Goal: Task Accomplishment & Management: Use online tool/utility

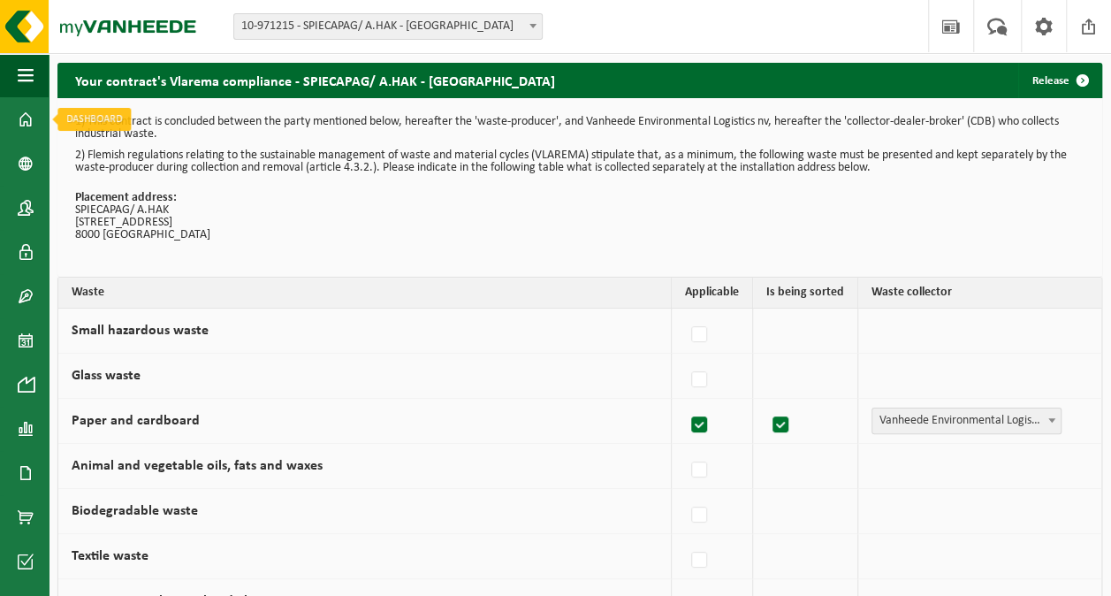
drag, startPoint x: 30, startPoint y: 118, endPoint x: 467, endPoint y: 389, distance: 513.8
click at [30, 118] on span at bounding box center [26, 119] width 16 height 44
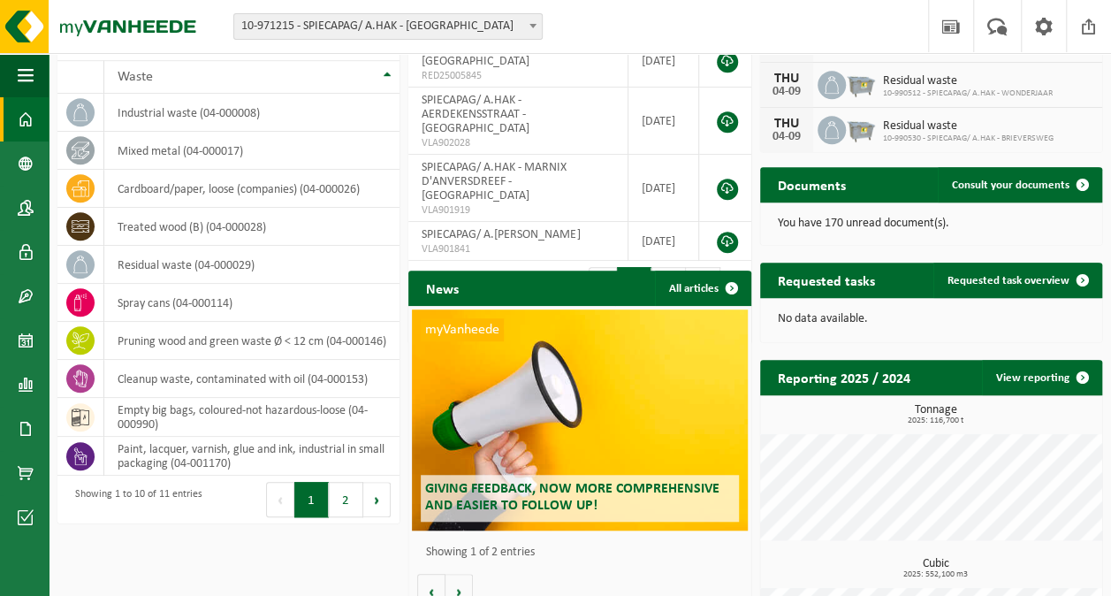
scroll to position [442, 0]
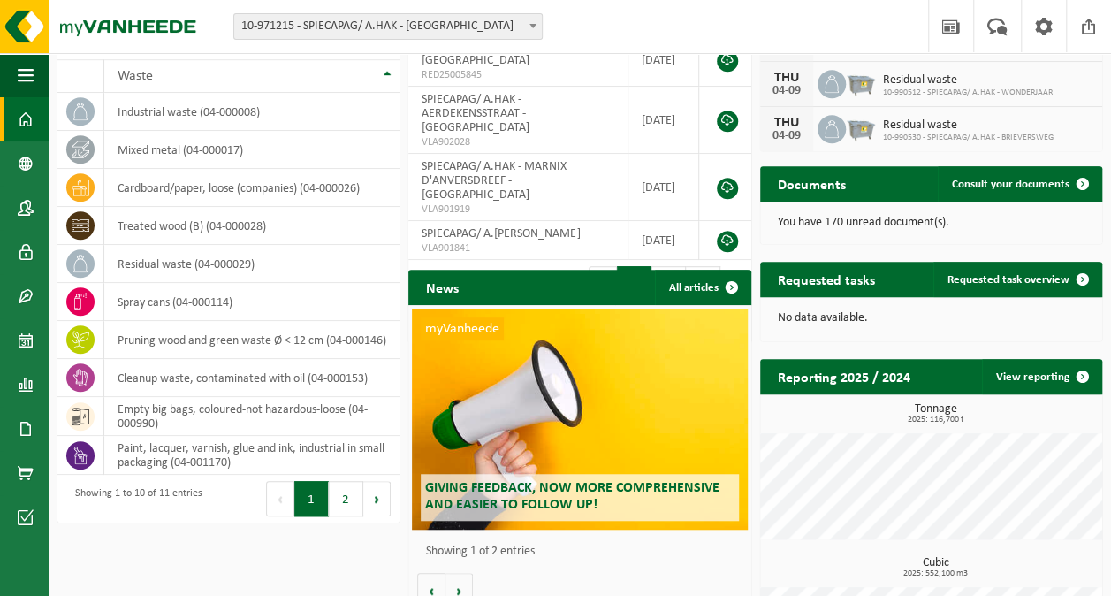
click at [25, 76] on span "button" at bounding box center [26, 75] width 16 height 44
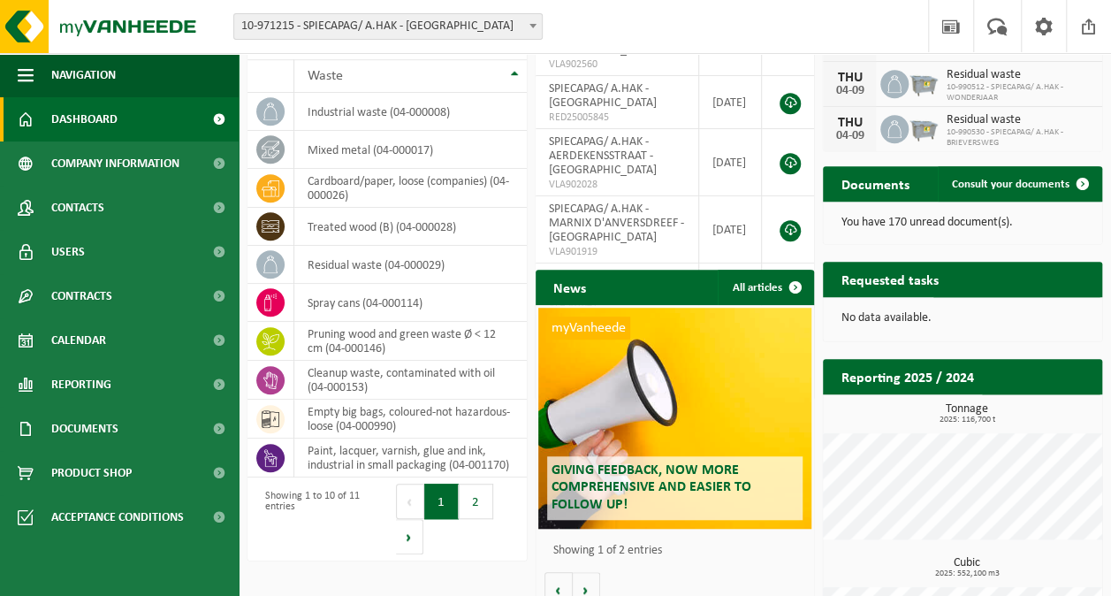
click at [76, 115] on span "Dashboard" at bounding box center [84, 119] width 66 height 44
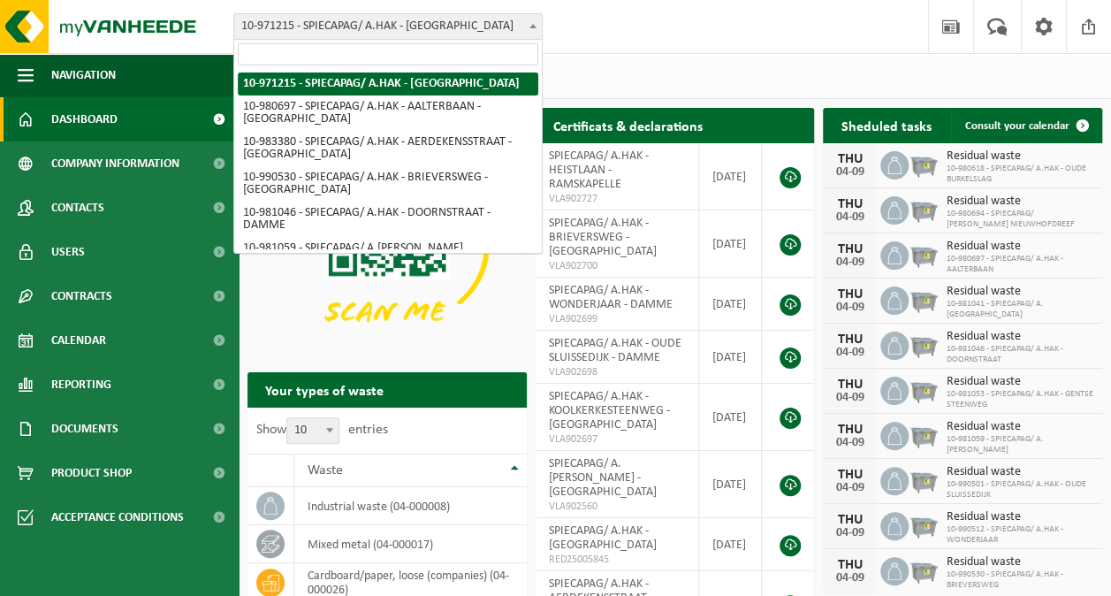
click at [473, 24] on span "10-971215 - SPIECAPAG/ A.HAK - [GEOGRAPHIC_DATA]" at bounding box center [388, 26] width 308 height 25
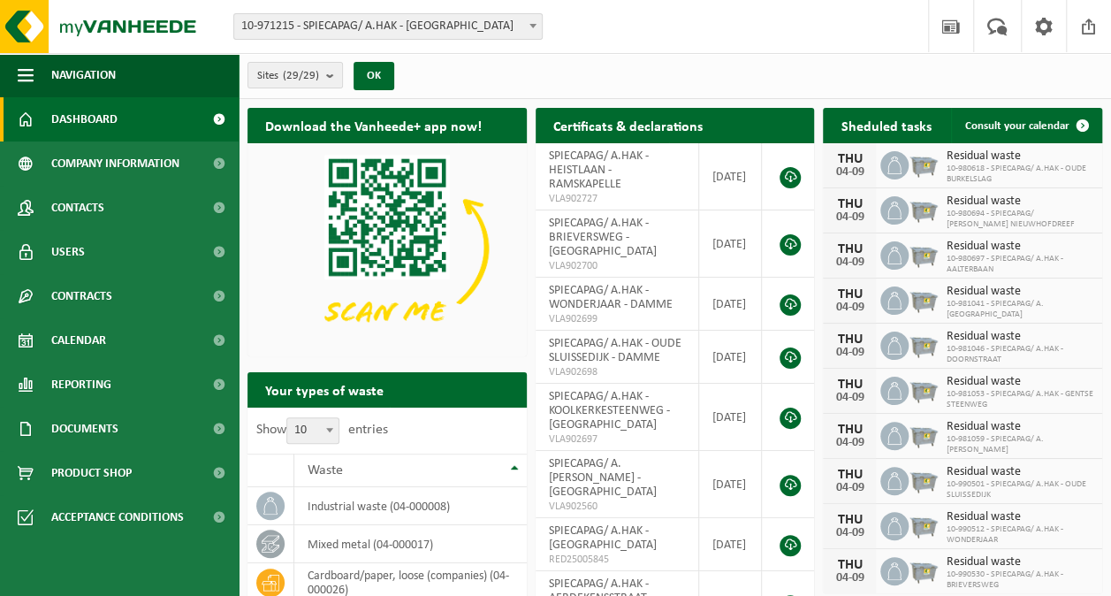
click at [451, 23] on span "10-971215 - SPIECAPAG/ A.HAK - [GEOGRAPHIC_DATA]" at bounding box center [388, 26] width 308 height 25
click at [88, 344] on span "Calendar" at bounding box center [78, 340] width 55 height 44
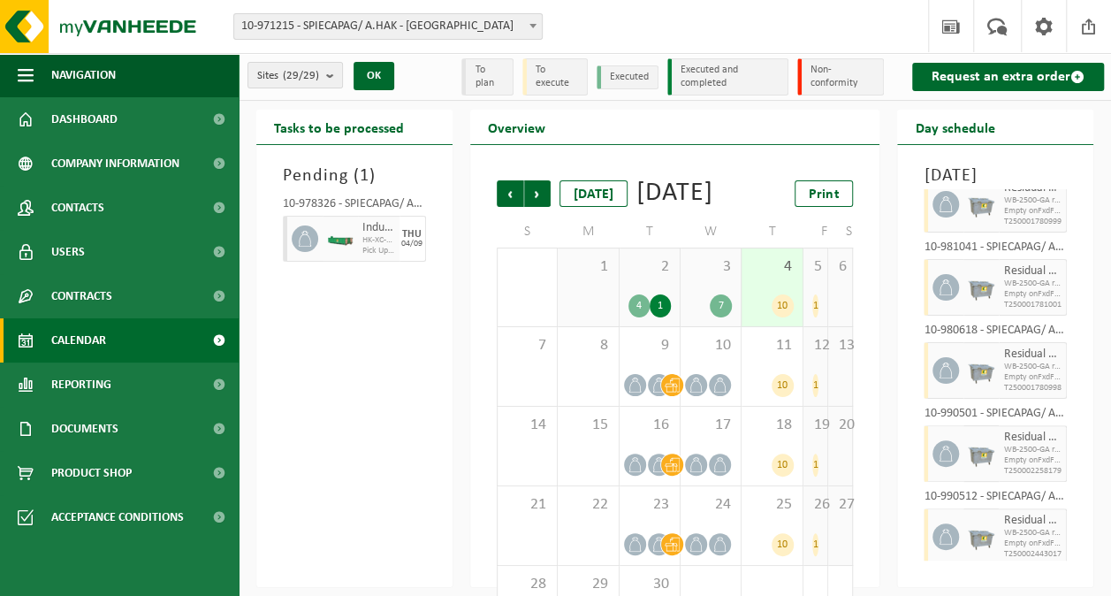
scroll to position [456, 0]
drag, startPoint x: 340, startPoint y: 233, endPoint x: 363, endPoint y: 238, distance: 23.4
click at [340, 233] on img at bounding box center [340, 239] width 27 height 13
click at [345, 239] on img at bounding box center [340, 239] width 27 height 13
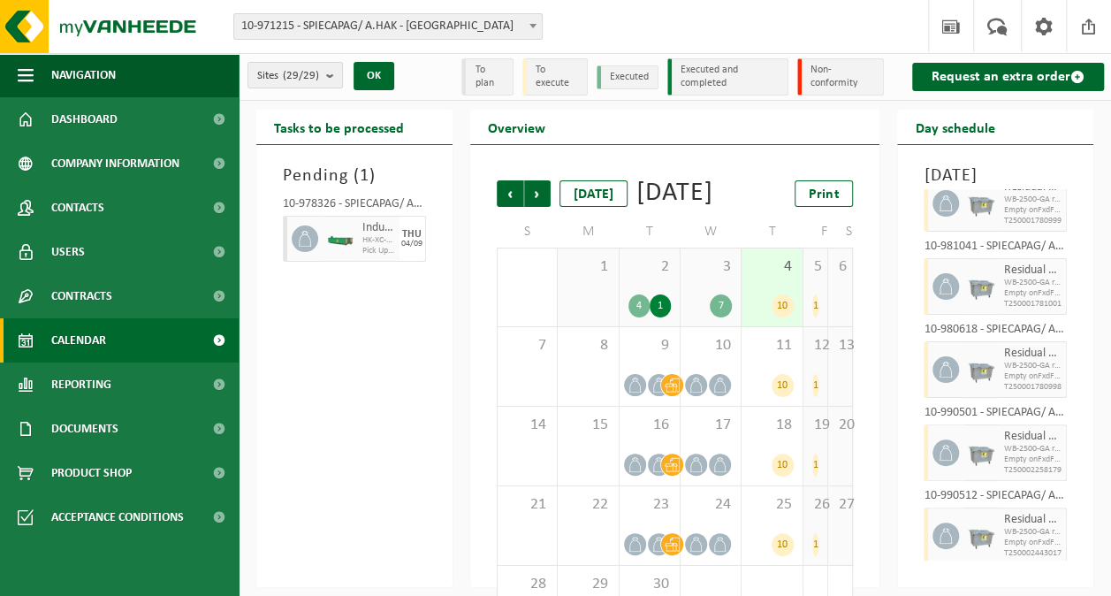
click at [415, 240] on div "04/09" at bounding box center [411, 244] width 21 height 9
click at [725, 317] on div "7" at bounding box center [721, 305] width 22 height 23
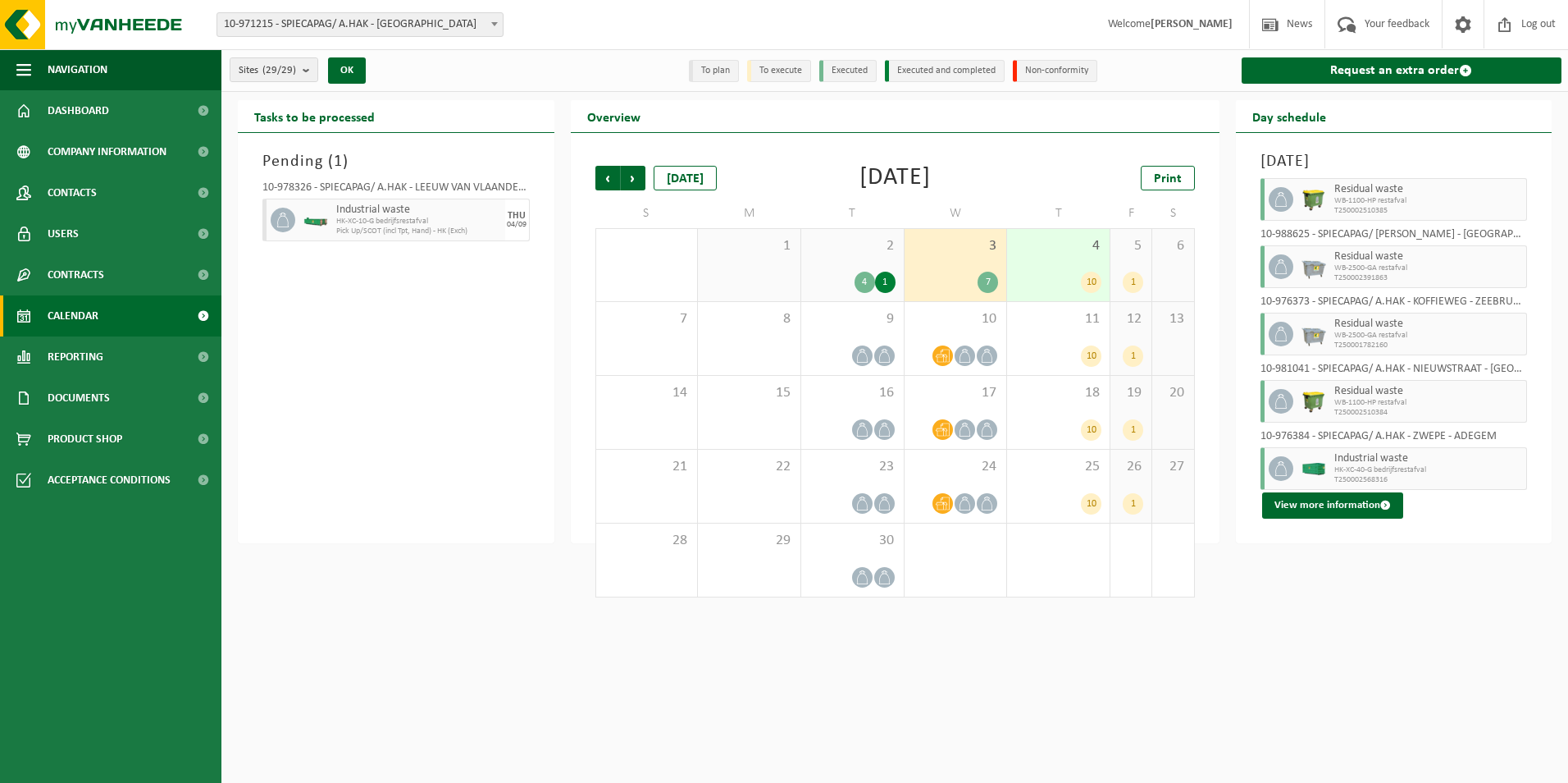
scroll to position [154, 0]
click at [872, 280] on div "4" at bounding box center [864, 282] width 20 height 21
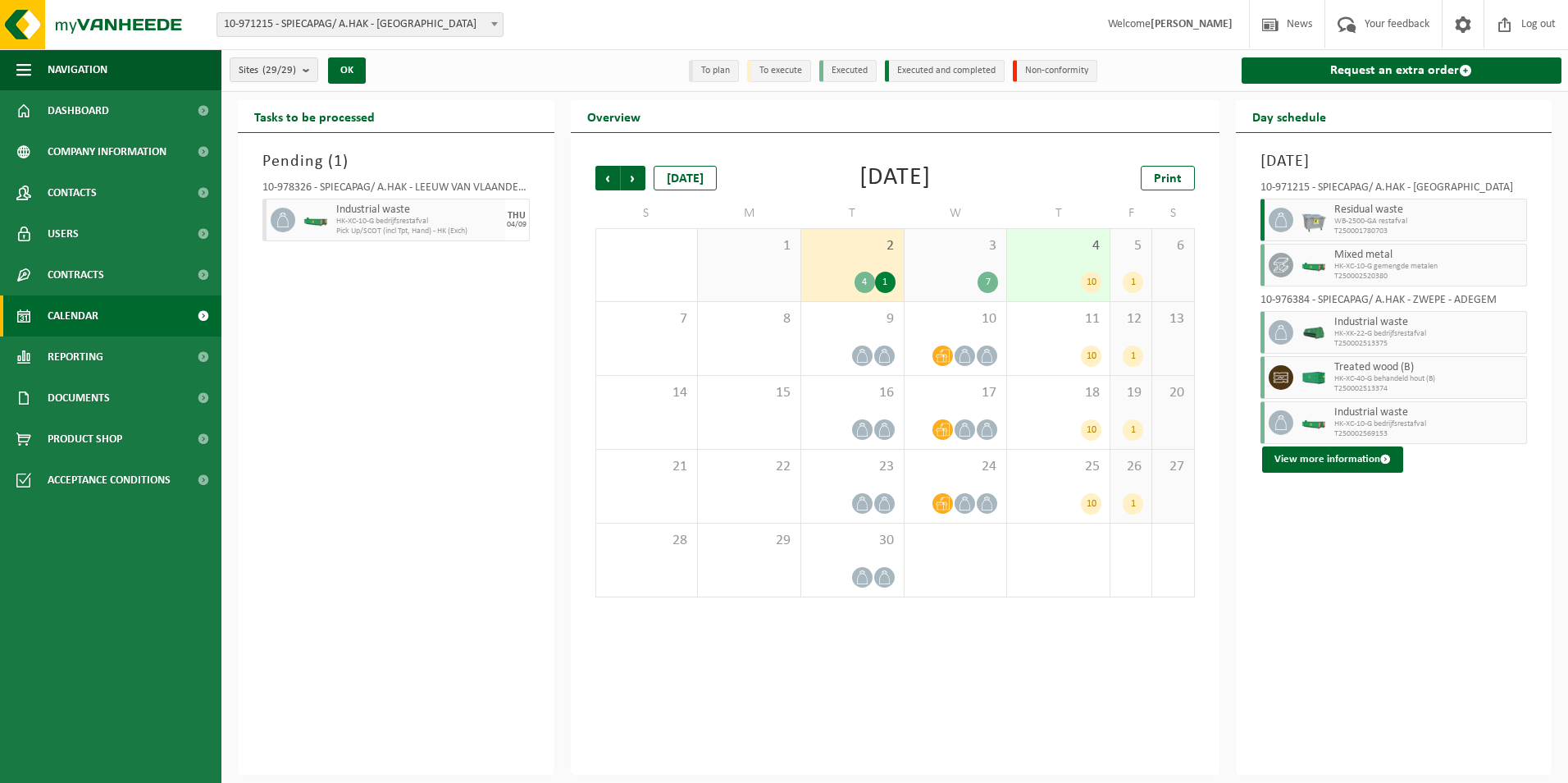
click at [630, 179] on span "Next" at bounding box center [632, 178] width 25 height 25
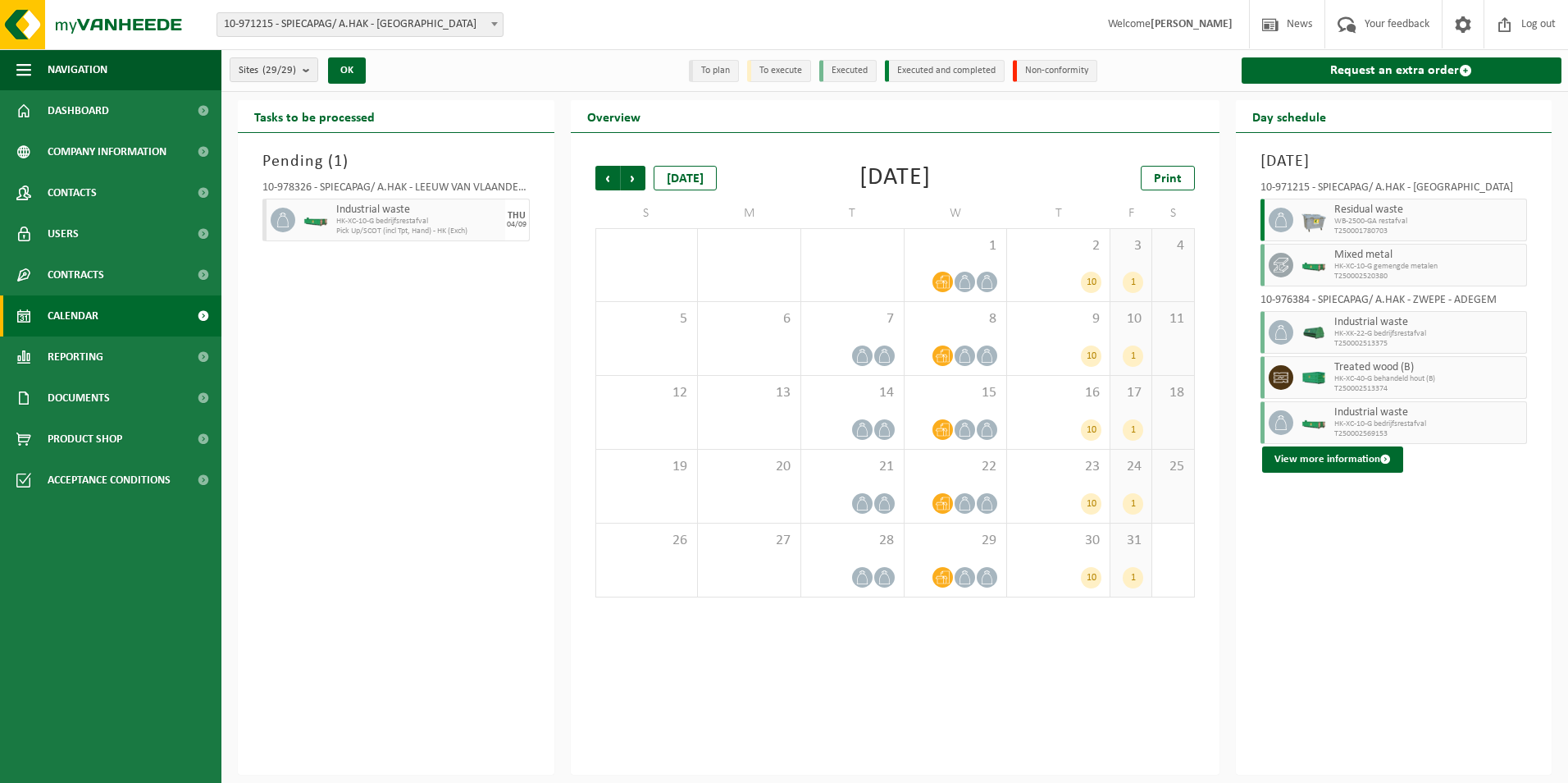
click at [609, 177] on span "Previous" at bounding box center [607, 178] width 25 height 25
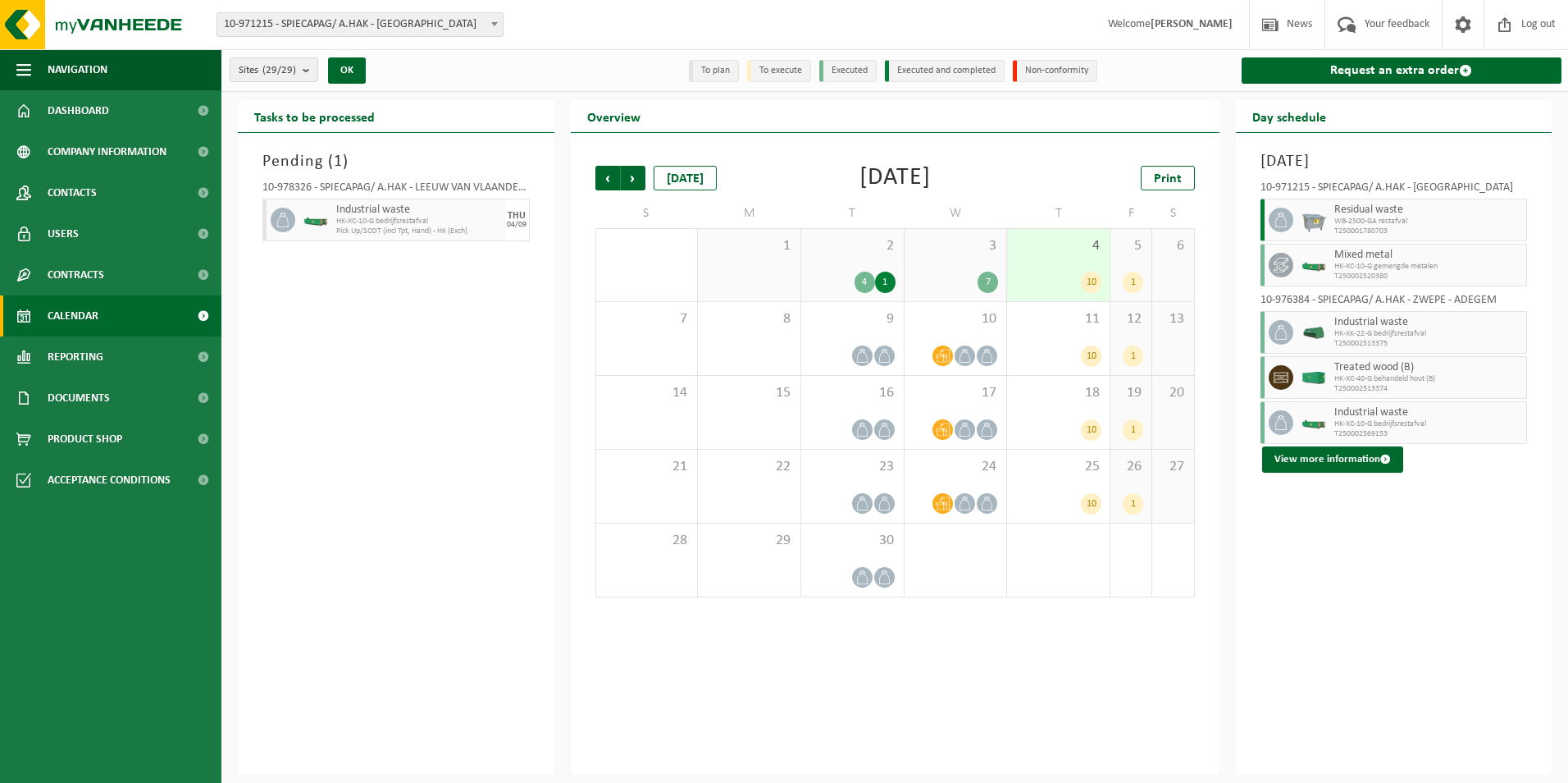
click at [862, 351] on icon at bounding box center [861, 355] width 14 height 14
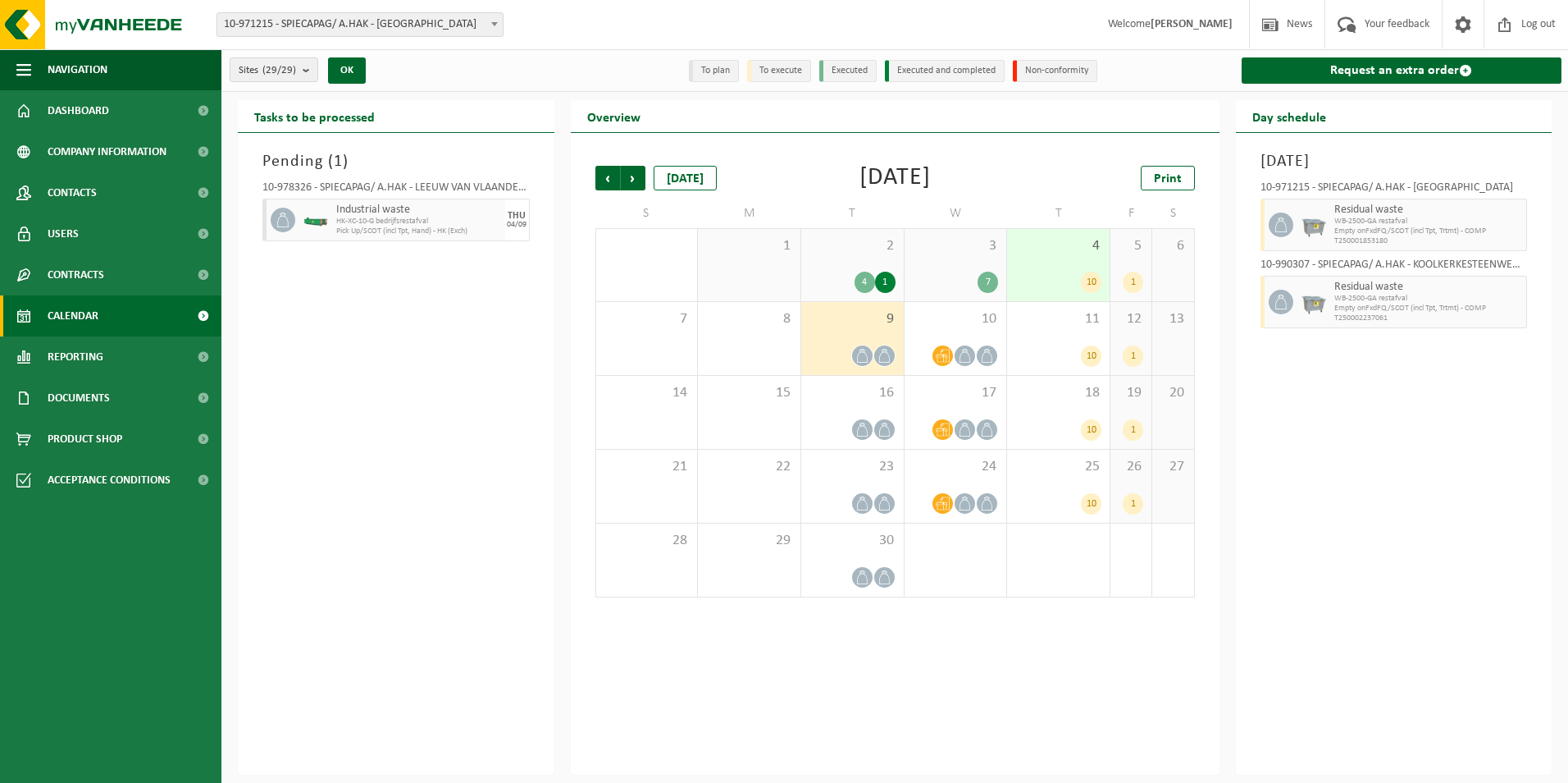
click at [936, 351] on span at bounding box center [942, 355] width 20 height 20
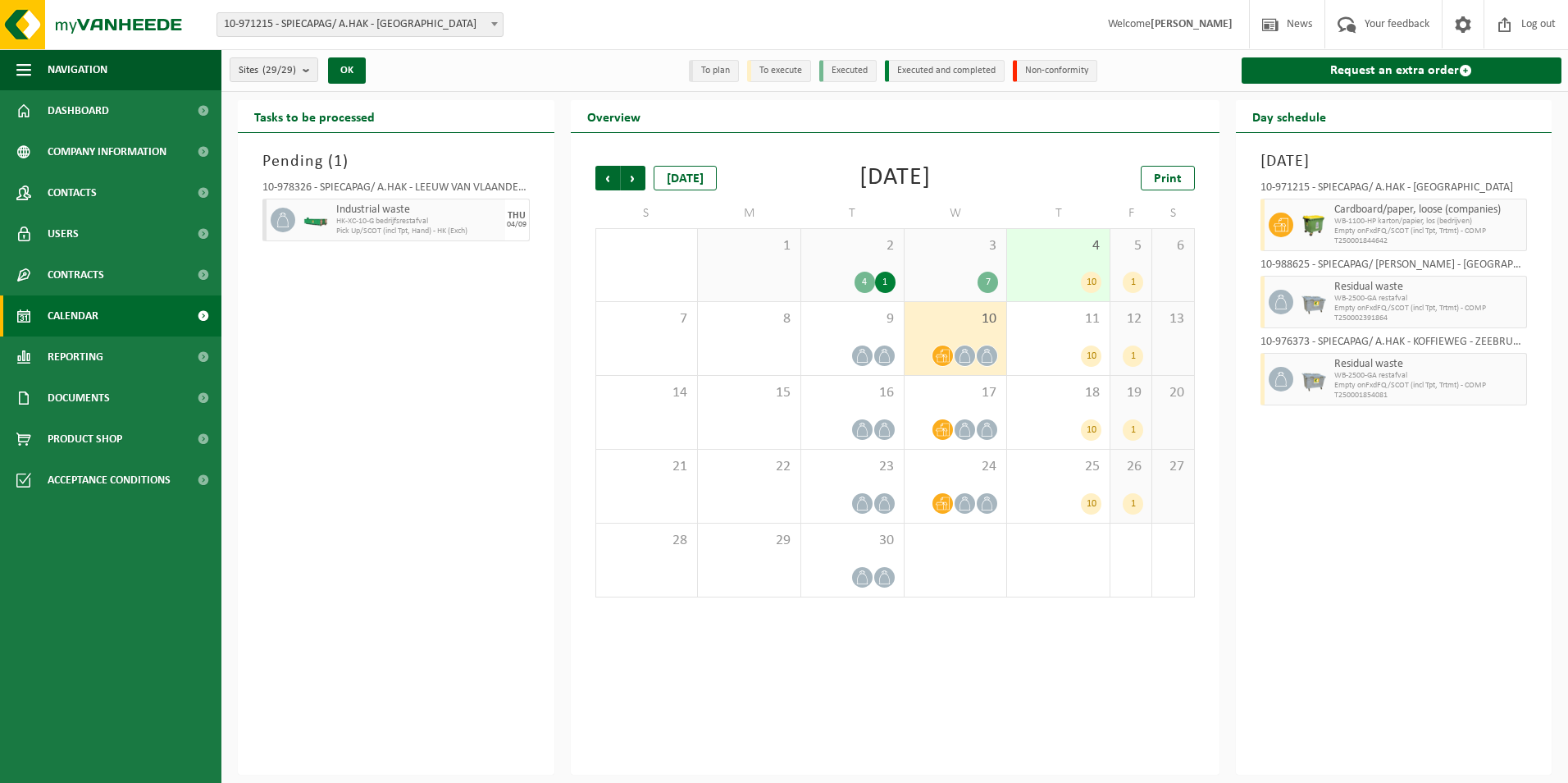
click at [1030, 351] on div "10" at bounding box center [1058, 355] width 86 height 21
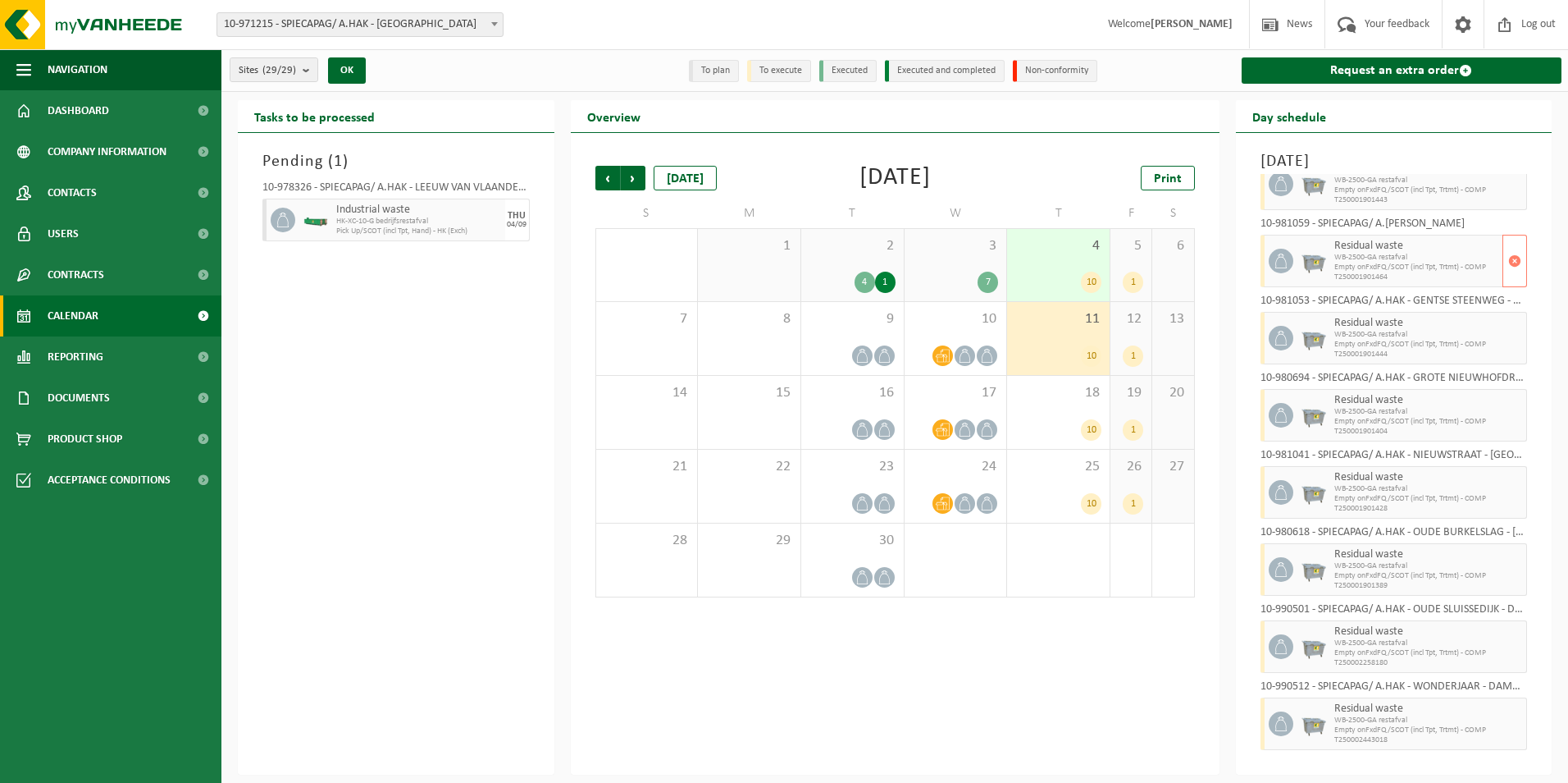
scroll to position [198, 0]
click at [1030, 353] on div "1" at bounding box center [1132, 355] width 20 height 21
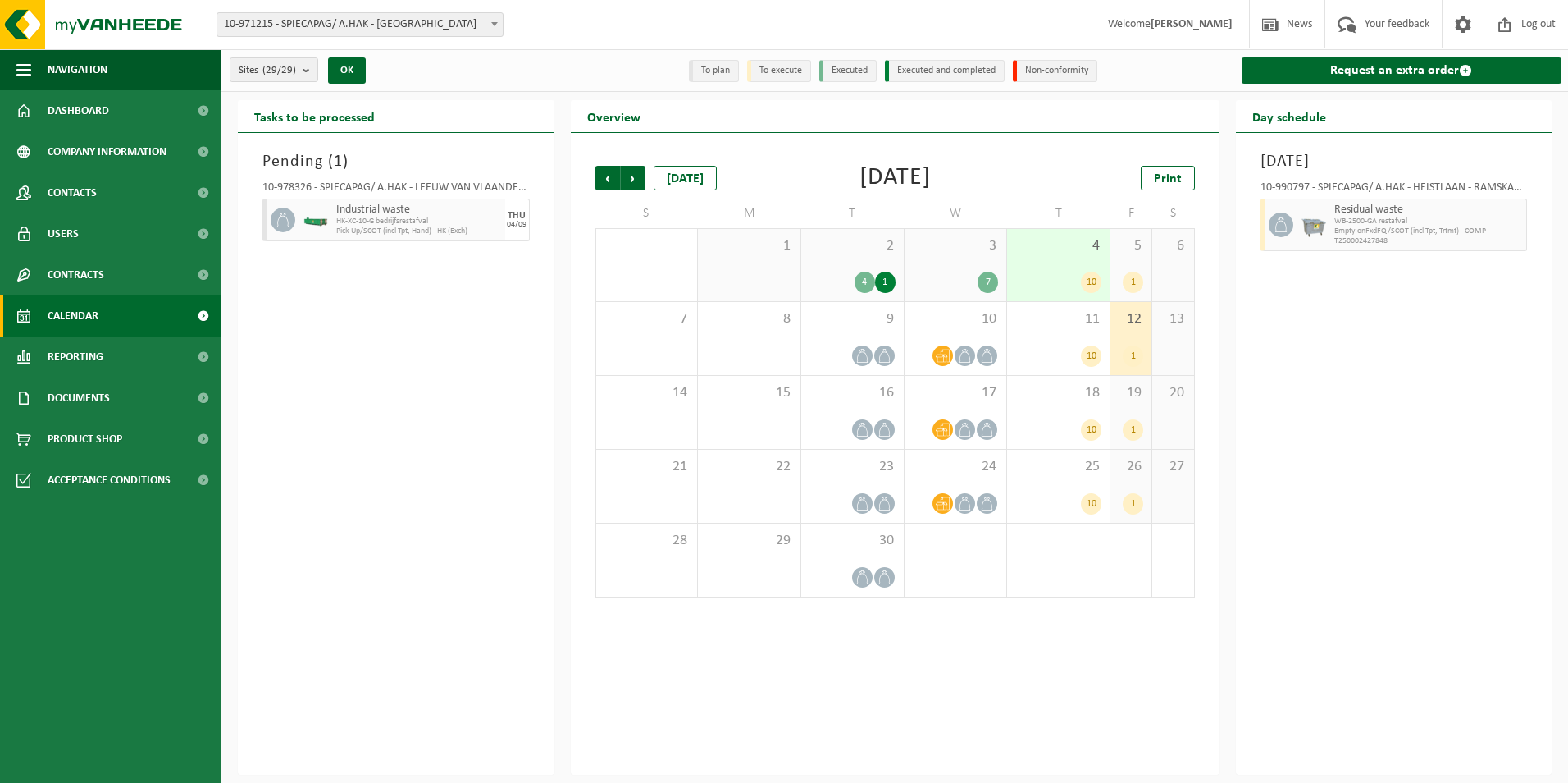
click at [870, 424] on span at bounding box center [862, 430] width 20 height 20
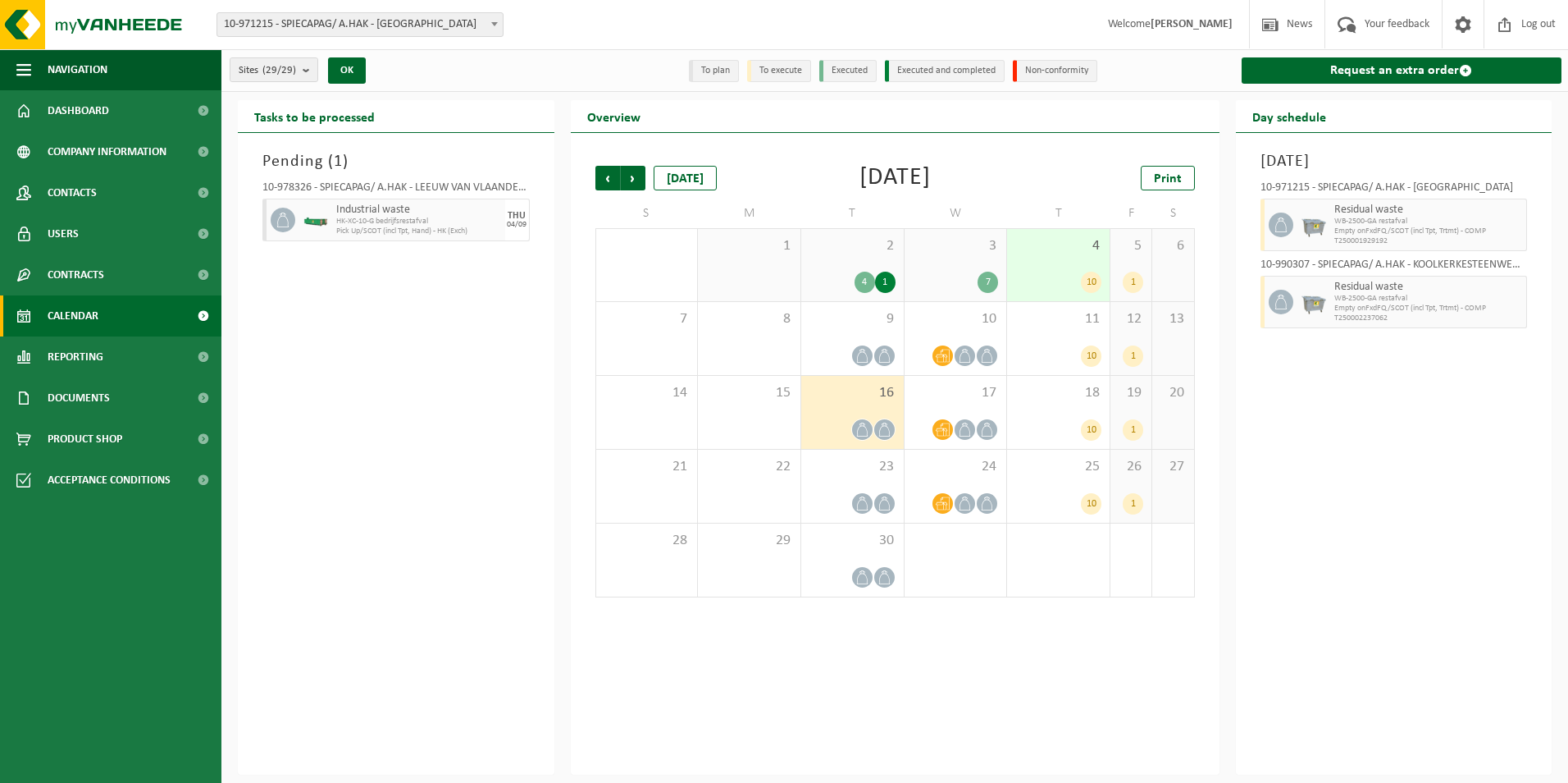
click at [963, 429] on icon at bounding box center [964, 429] width 14 height 14
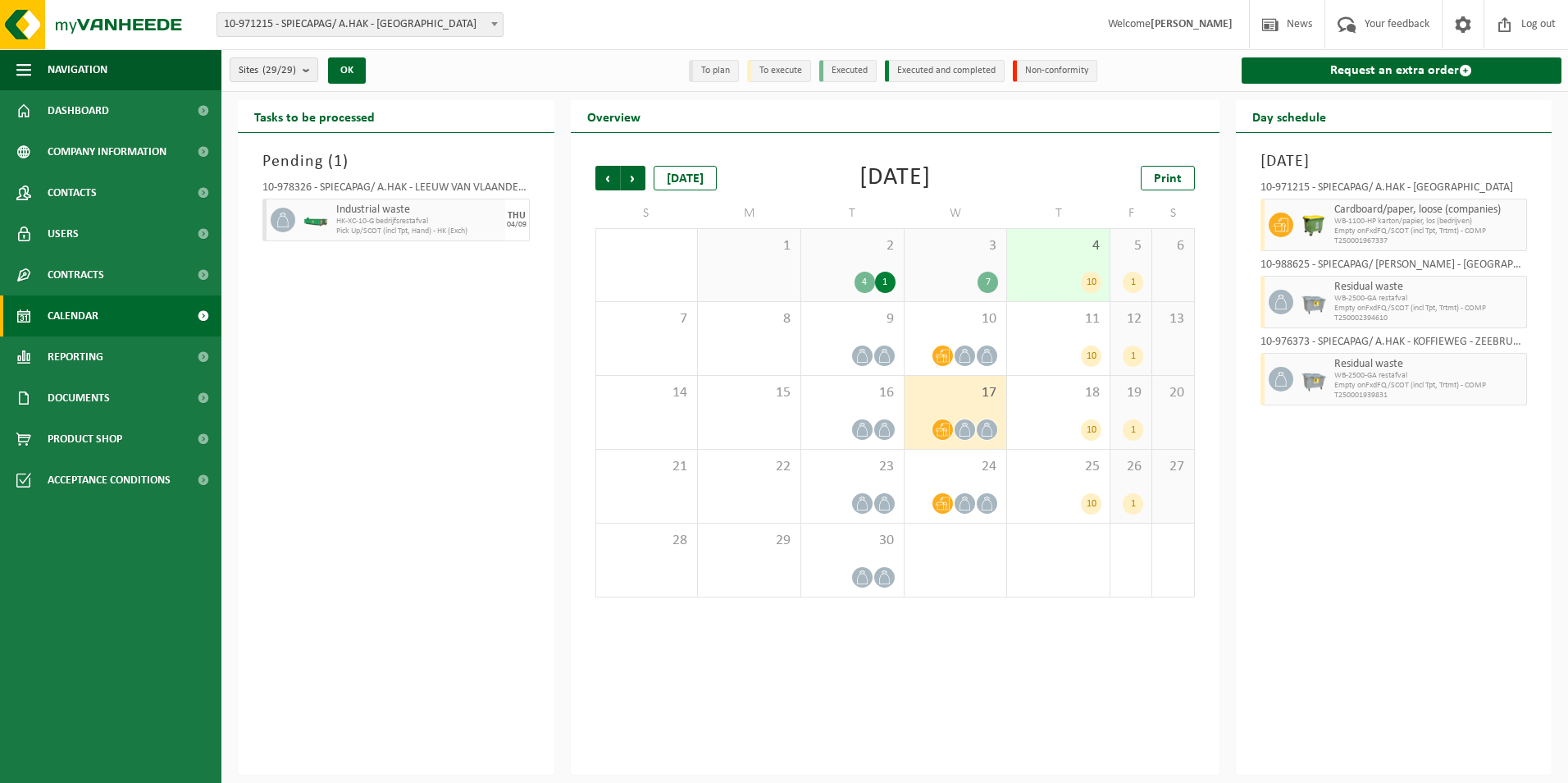
click at [79, 107] on span "Dashboard" at bounding box center [78, 110] width 61 height 41
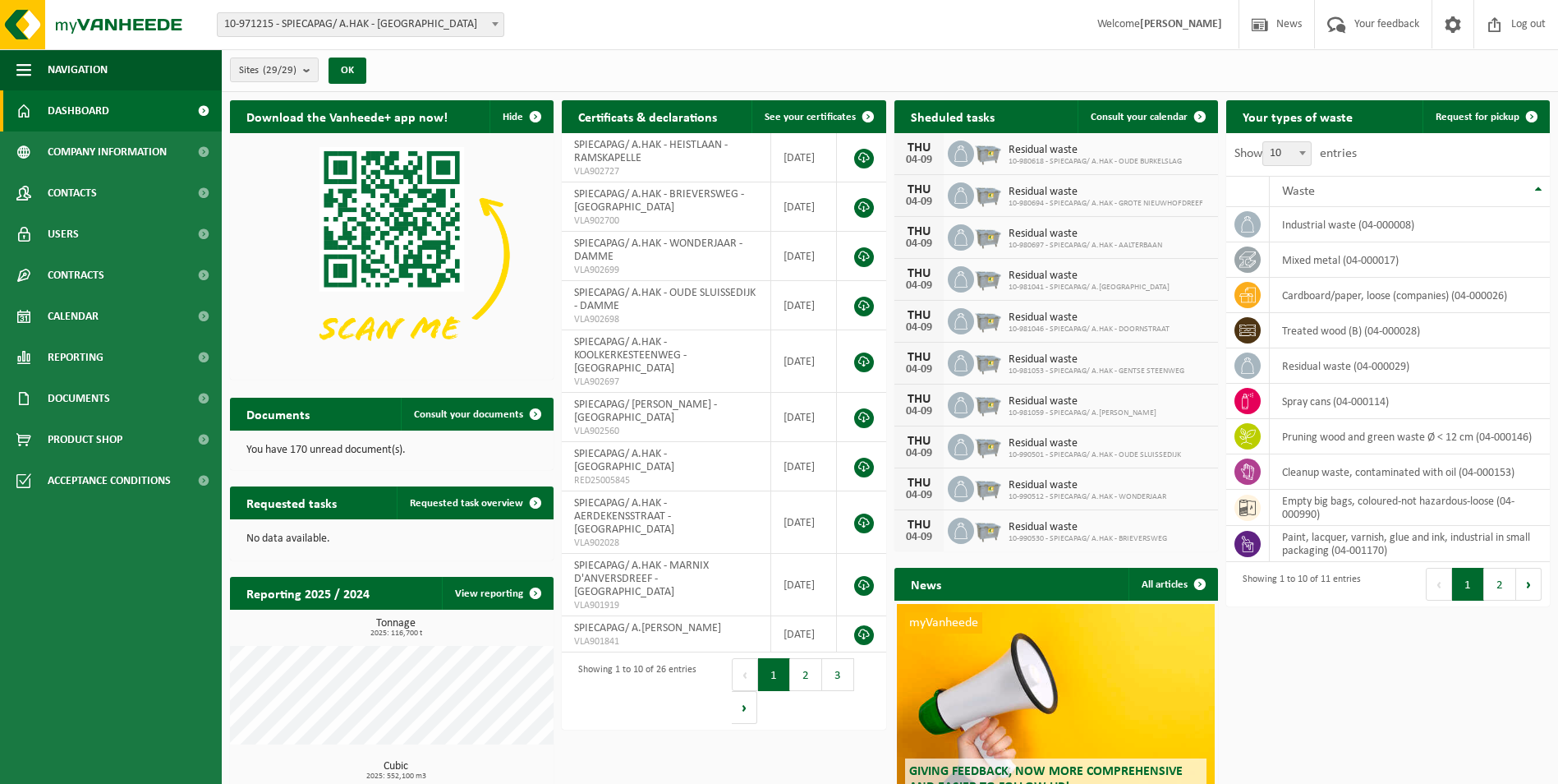
click at [1473, 111] on span "Request for pickup" at bounding box center [1478, 116] width 84 height 10
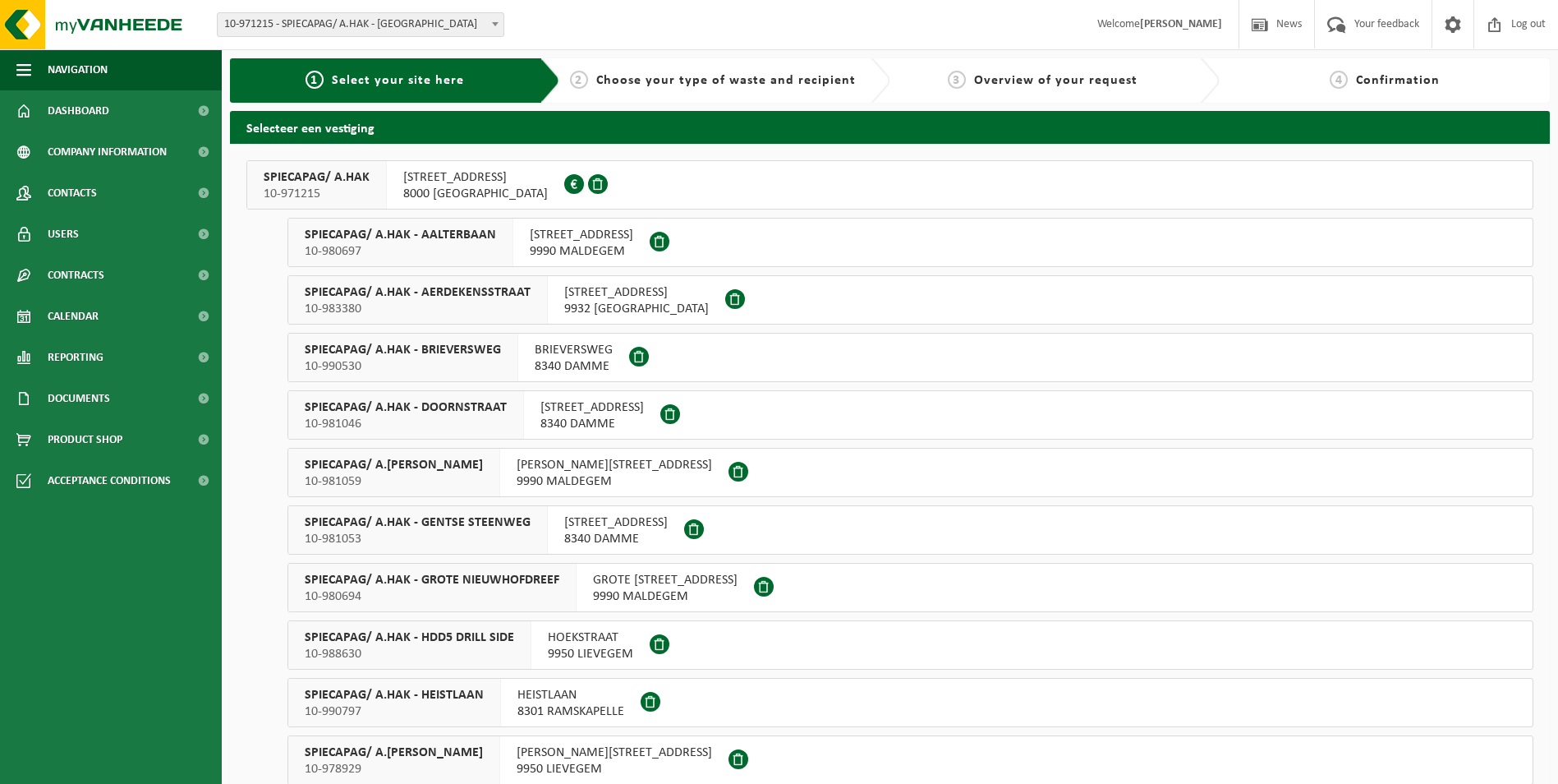
click at [425, 186] on span "8000 [GEOGRAPHIC_DATA]" at bounding box center [476, 194] width 145 height 17
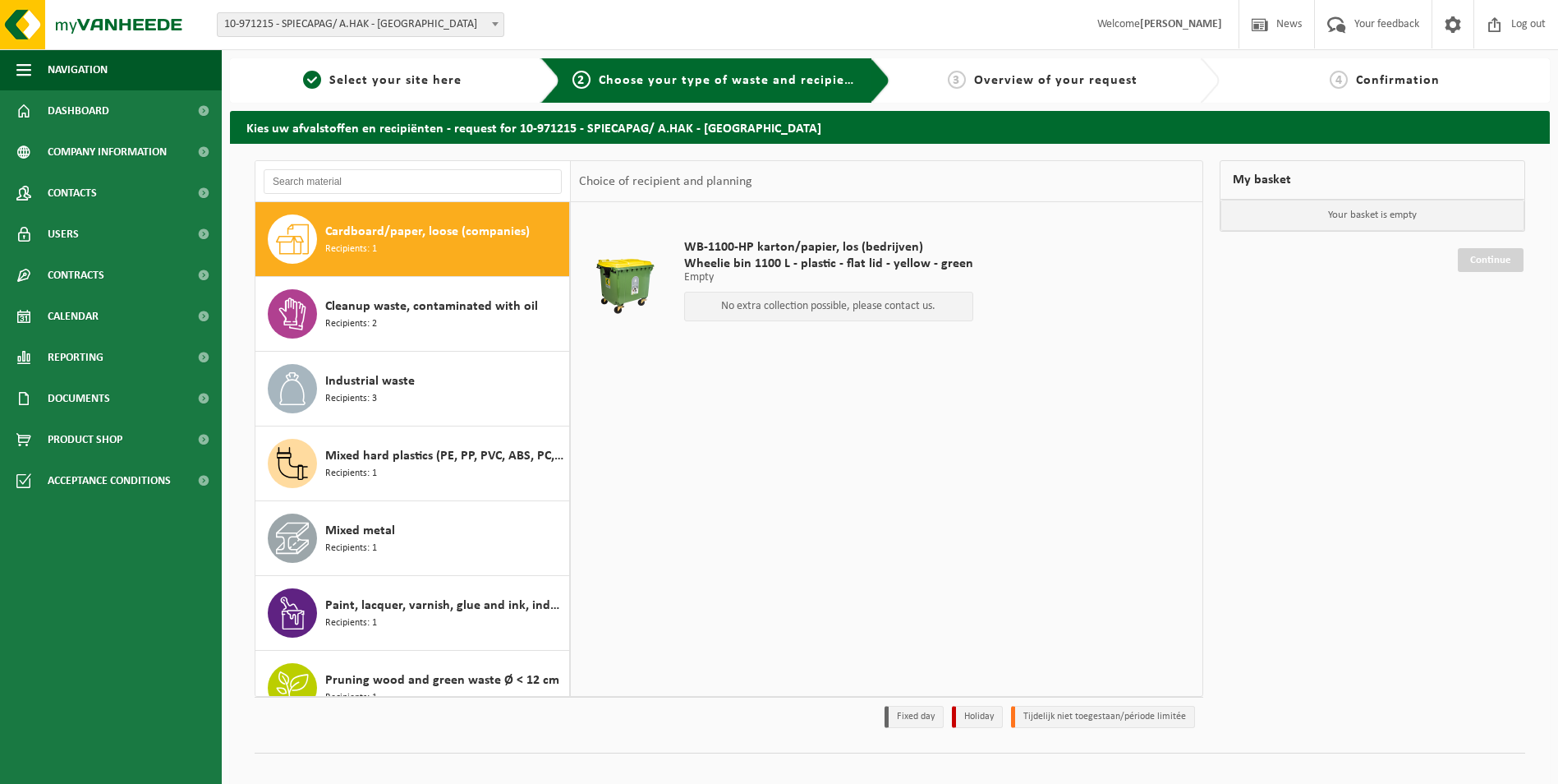
click at [407, 308] on span "Cleanup waste, contaminated with oil" at bounding box center [431, 306] width 213 height 20
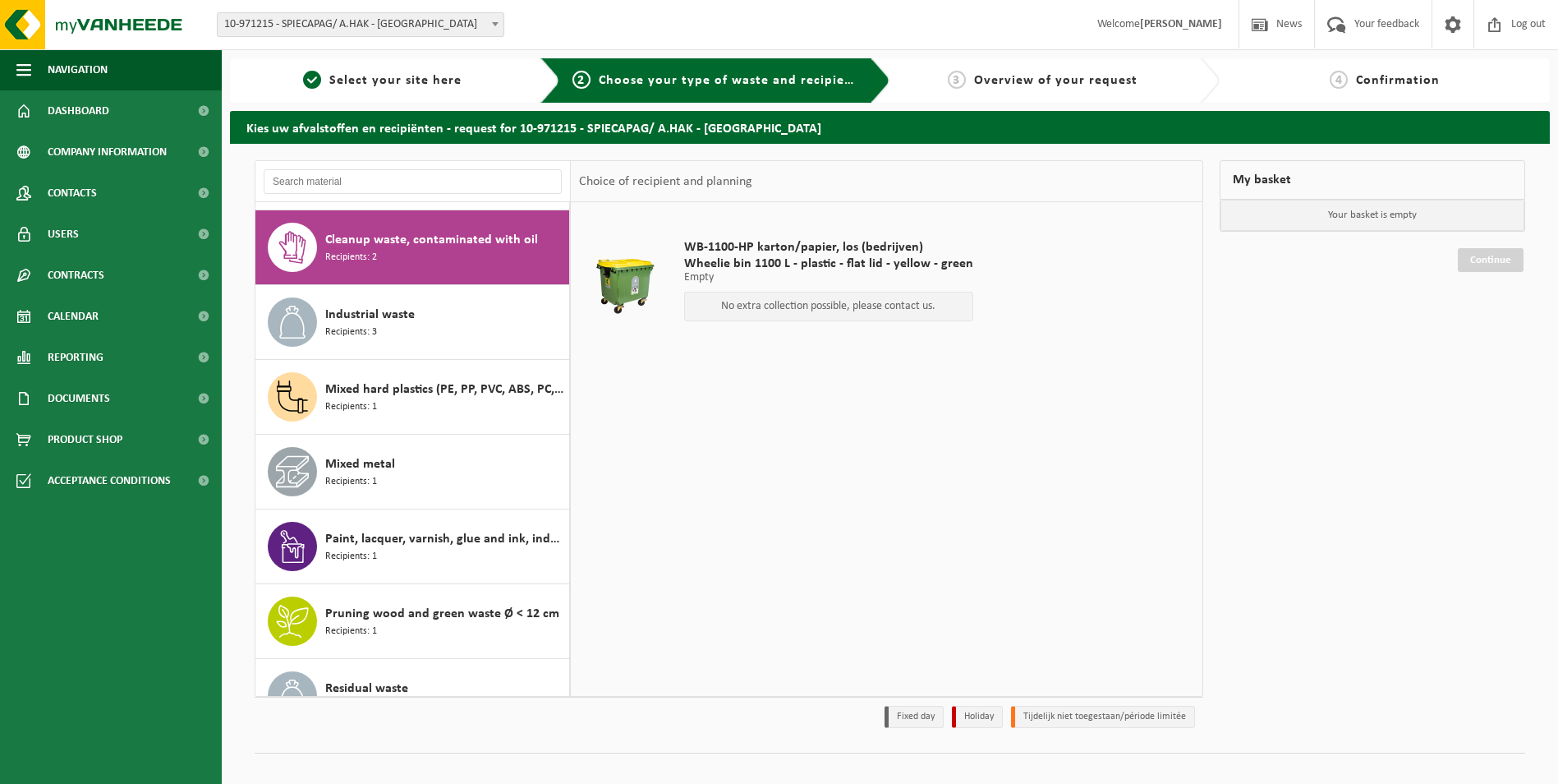
scroll to position [74, 0]
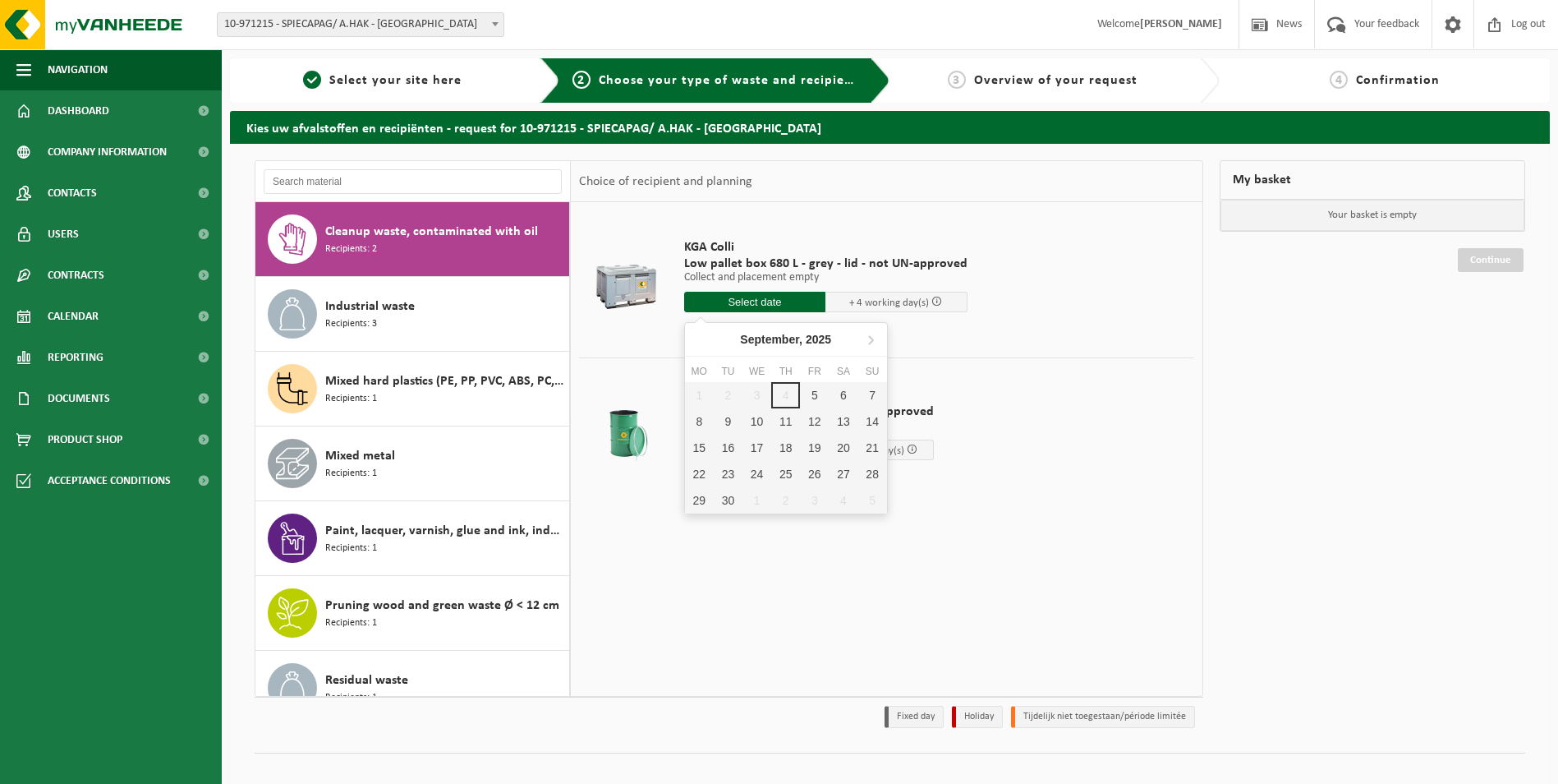
click at [799, 300] on input "text" at bounding box center [755, 302] width 142 height 20
click at [812, 394] on div "5" at bounding box center [814, 395] width 29 height 26
type input "From [DATE]"
type input "[DATE]"
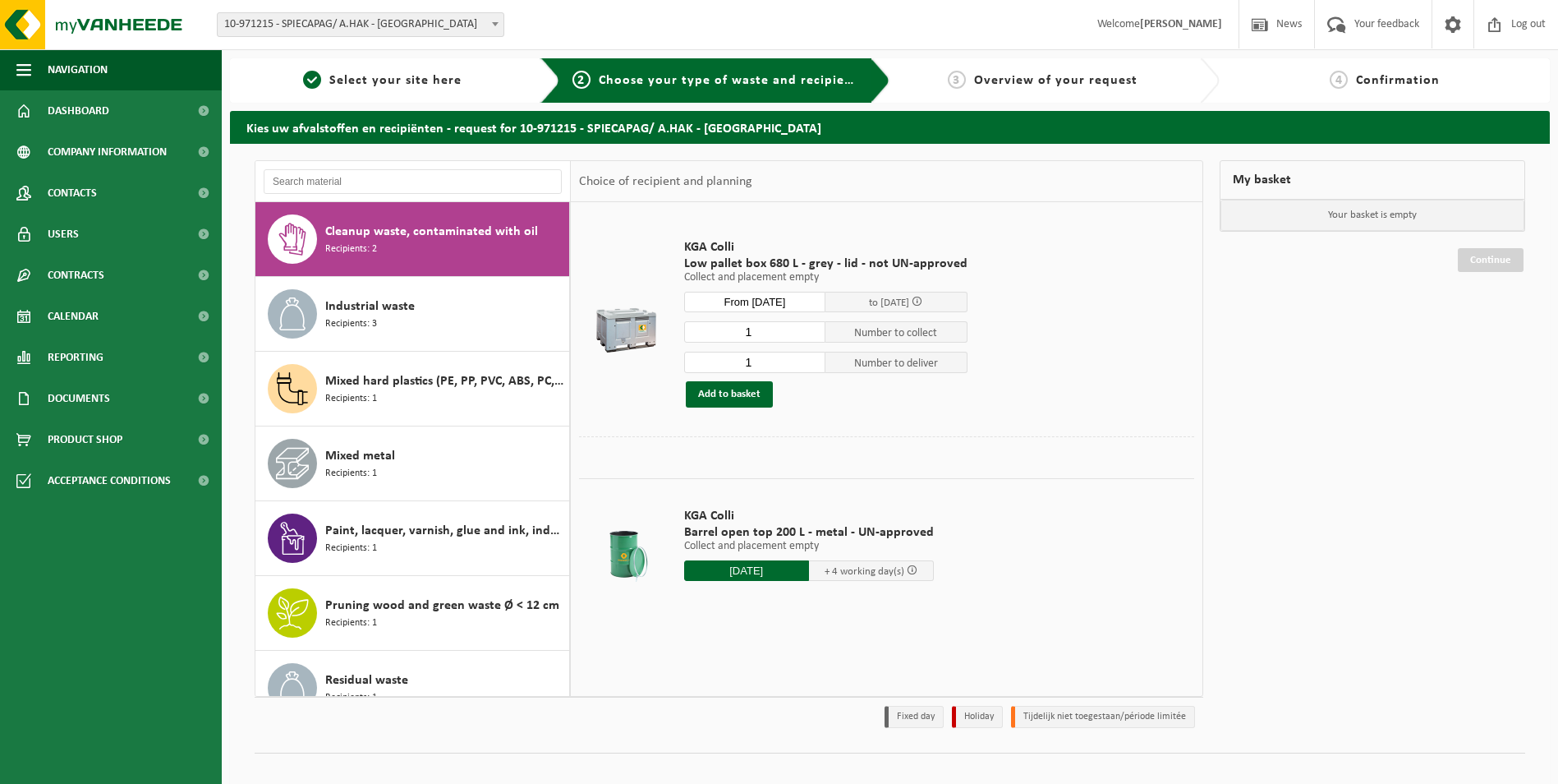
click at [718, 386] on button "Add to basket" at bounding box center [729, 394] width 87 height 26
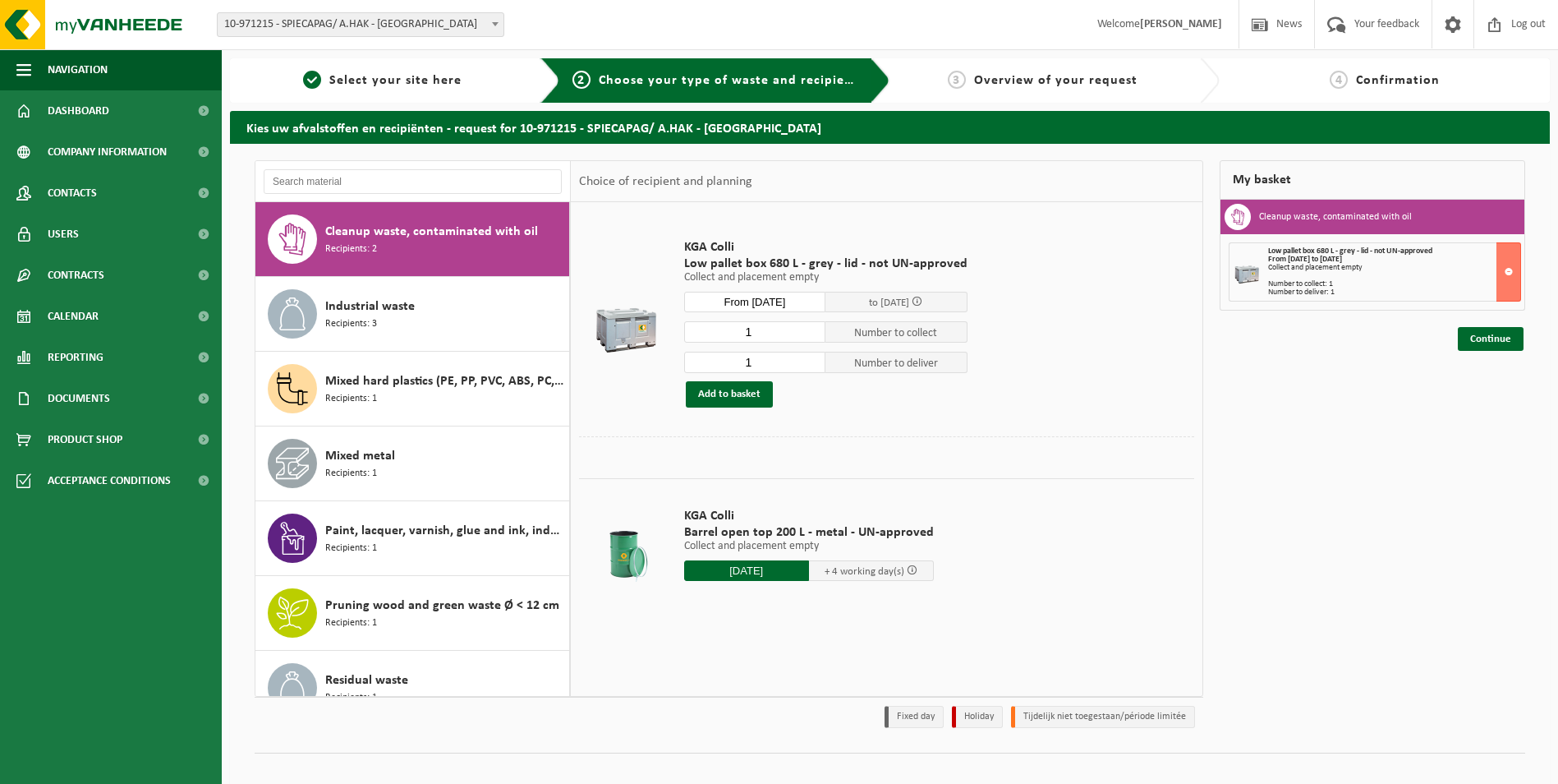
click at [1490, 338] on link "Continue" at bounding box center [1490, 339] width 66 height 24
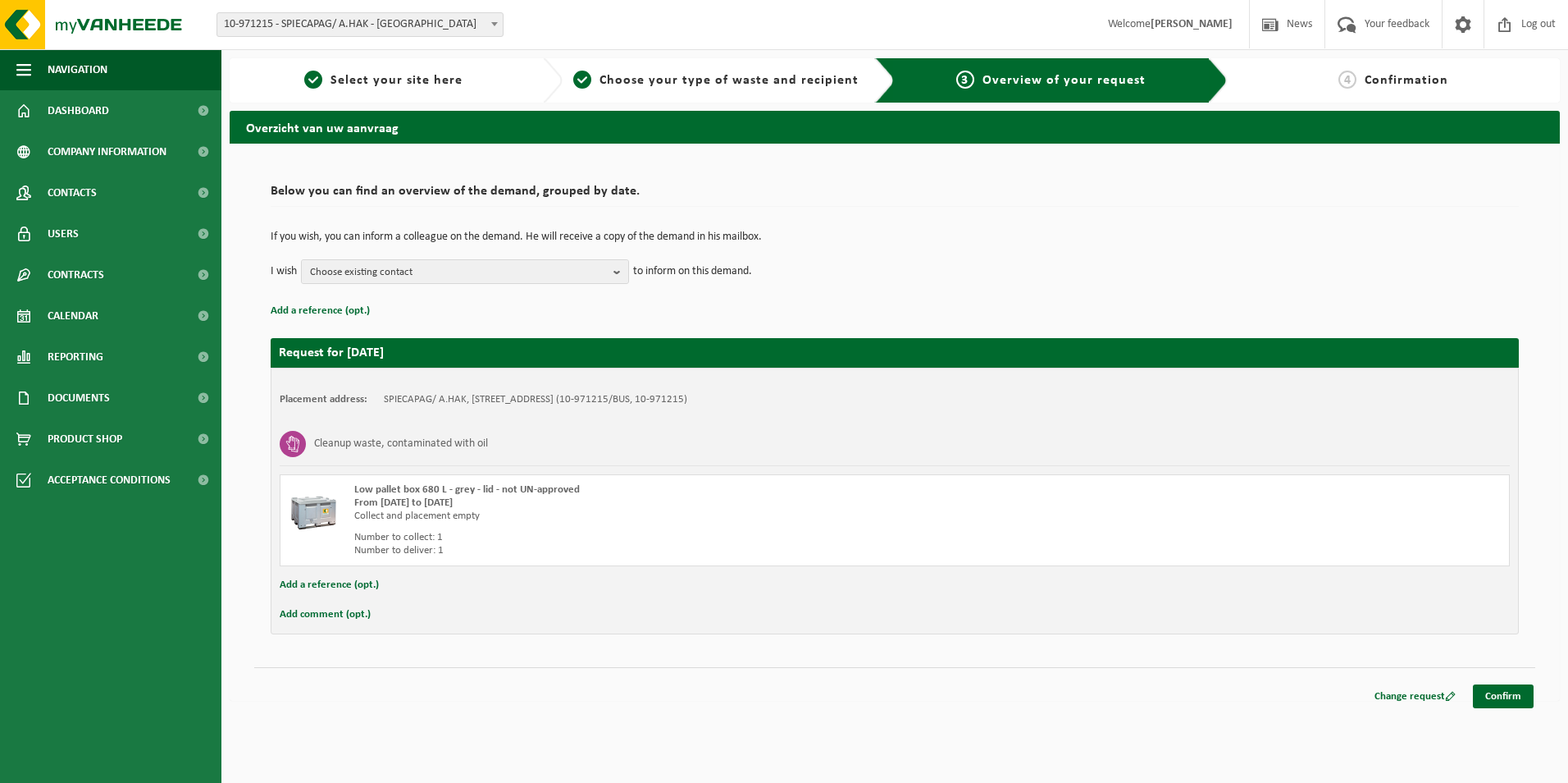
click at [324, 613] on button "Add comment (opt.)" at bounding box center [325, 614] width 91 height 21
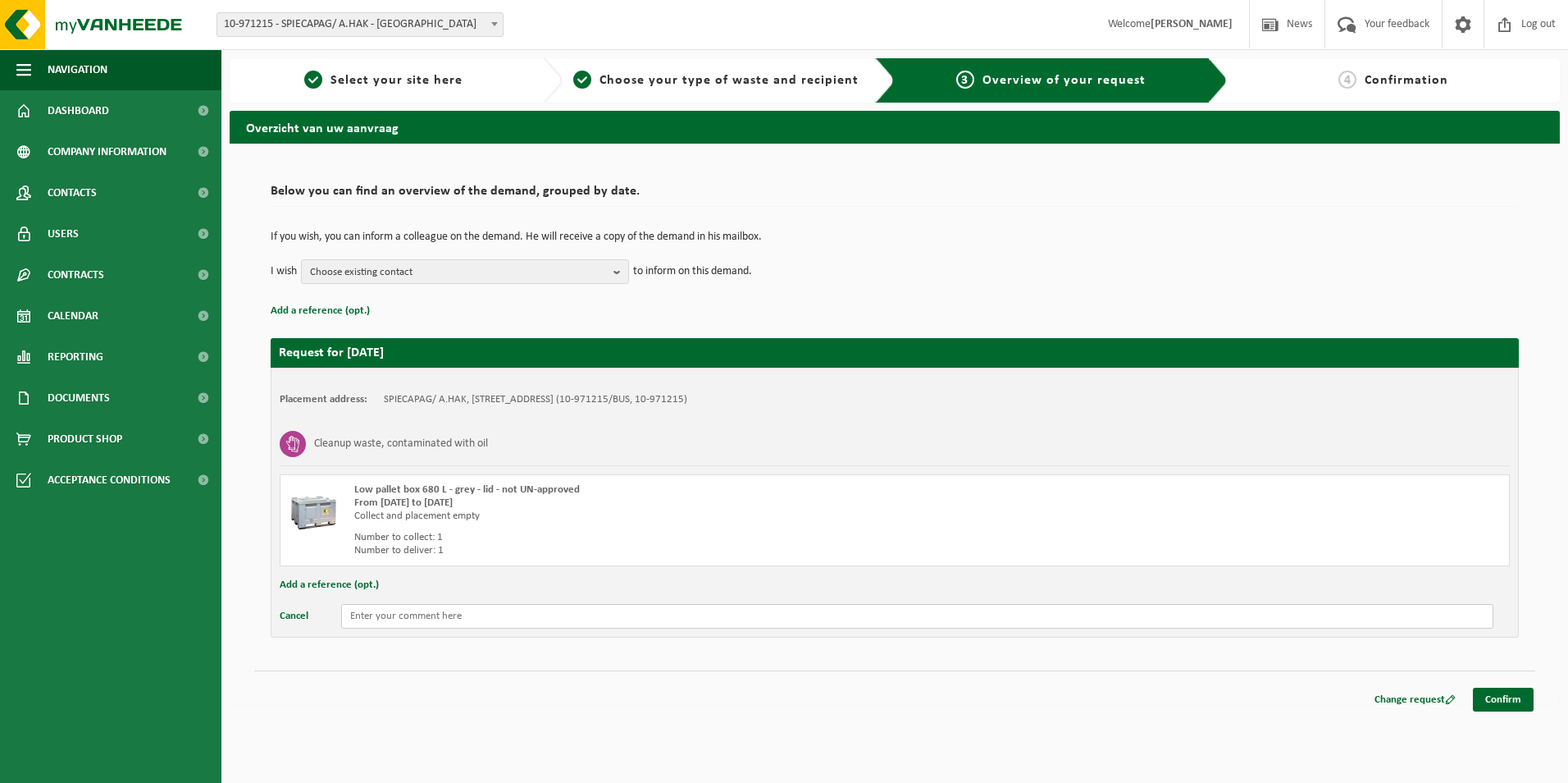
click at [378, 612] on input "text" at bounding box center [917, 616] width 1152 height 25
click at [519, 616] on input "In front of the warehouse, when enter on the left." at bounding box center [917, 616] width 1152 height 25
type input "In front of the warehouse, when enter the site on the left."
click at [1510, 695] on link "Confirm" at bounding box center [1502, 700] width 60 height 24
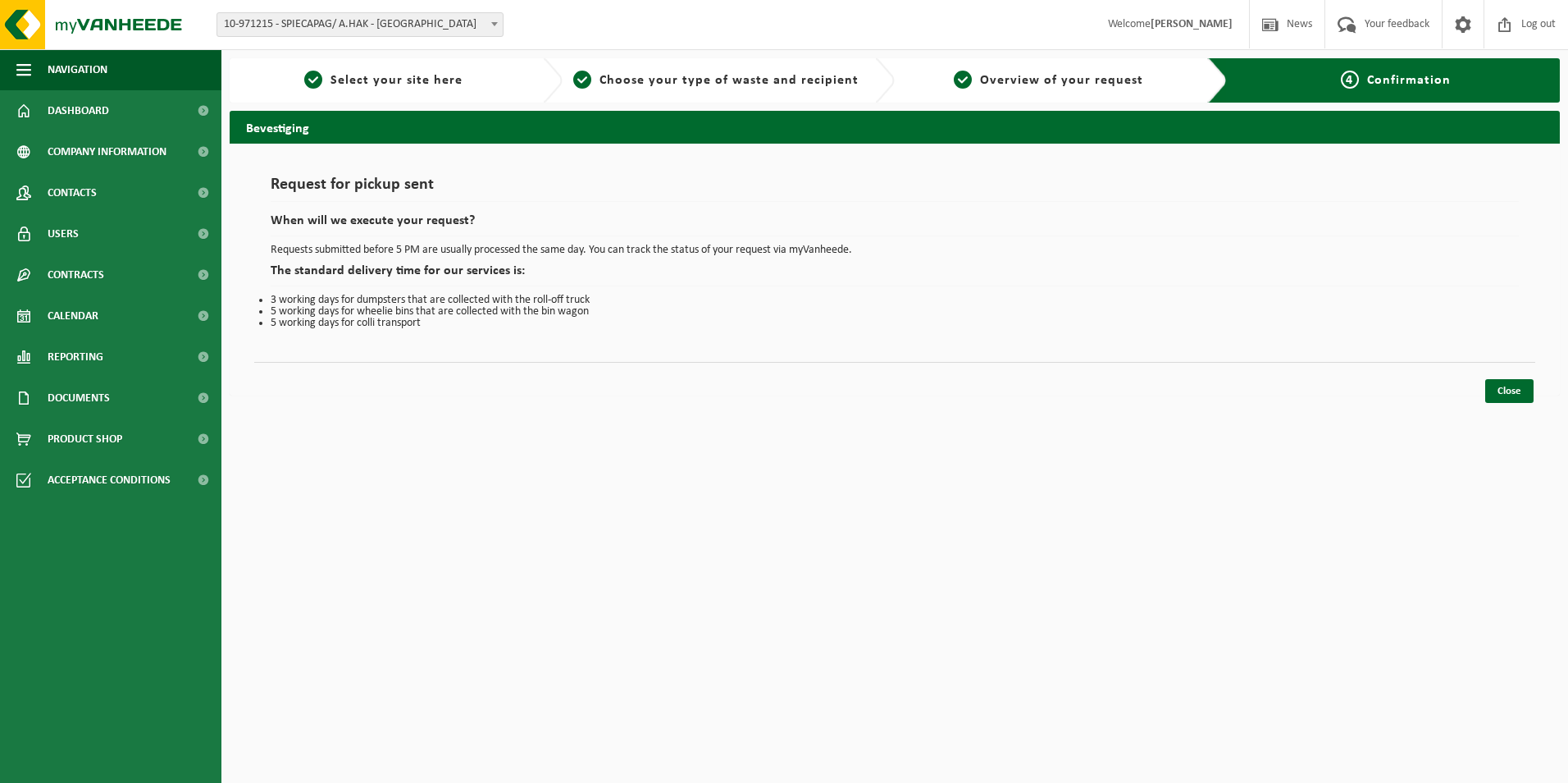
click at [1503, 392] on link "Close" at bounding box center [1509, 391] width 48 height 24
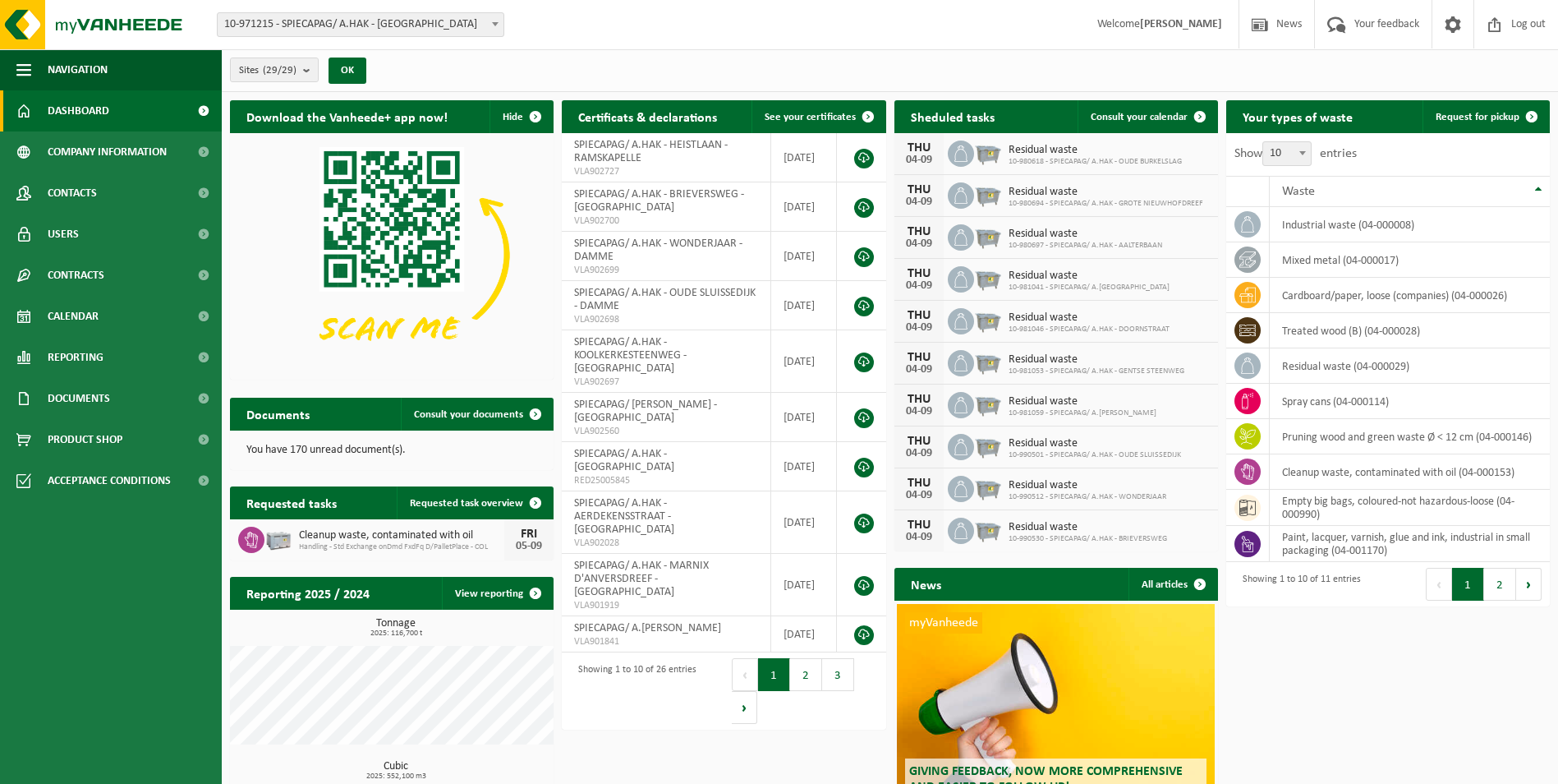
click at [85, 104] on span "Dashboard" at bounding box center [78, 111] width 61 height 41
click at [483, 22] on span "10-971215 - SPIECAPAG/ A.HAK - [GEOGRAPHIC_DATA]" at bounding box center [360, 24] width 286 height 23
click at [67, 316] on span "Calendar" at bounding box center [72, 316] width 51 height 41
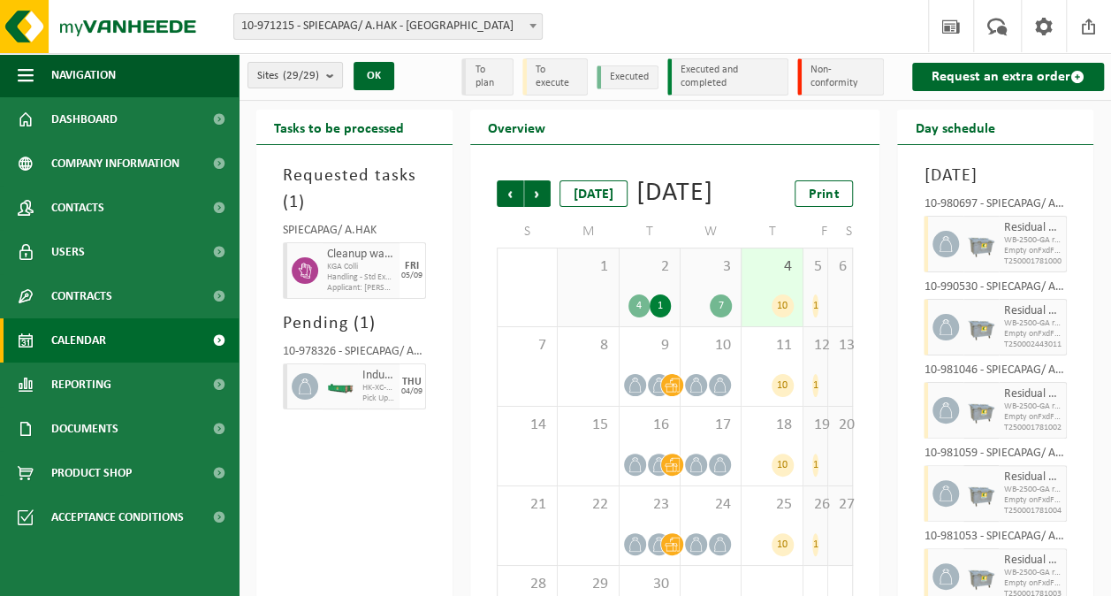
click at [86, 384] on span "Reporting" at bounding box center [81, 385] width 60 height 44
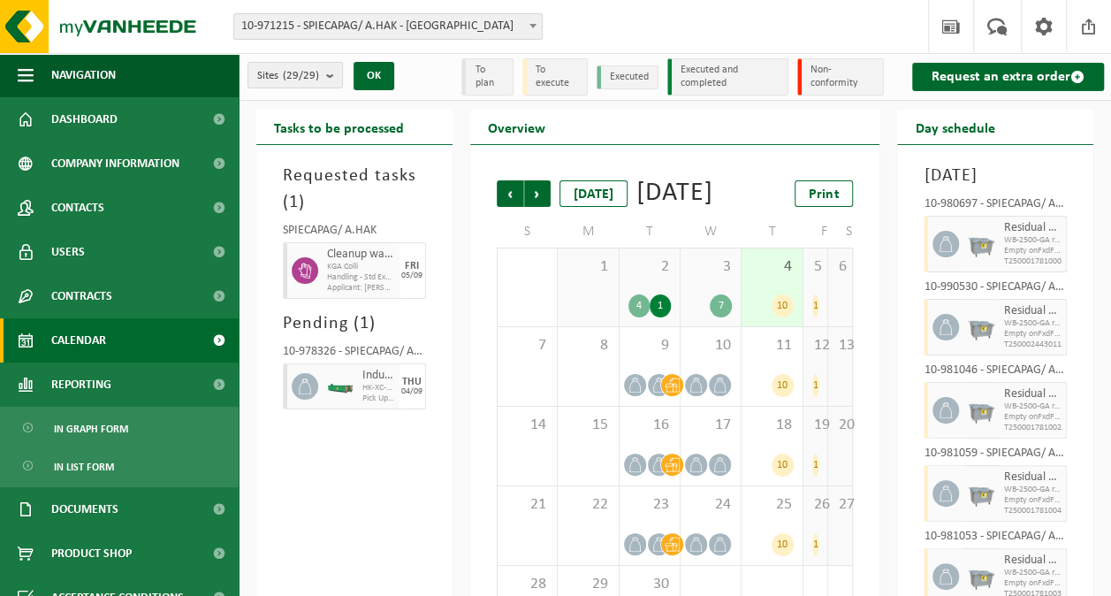
click at [94, 468] on span "In list form" at bounding box center [84, 467] width 60 height 34
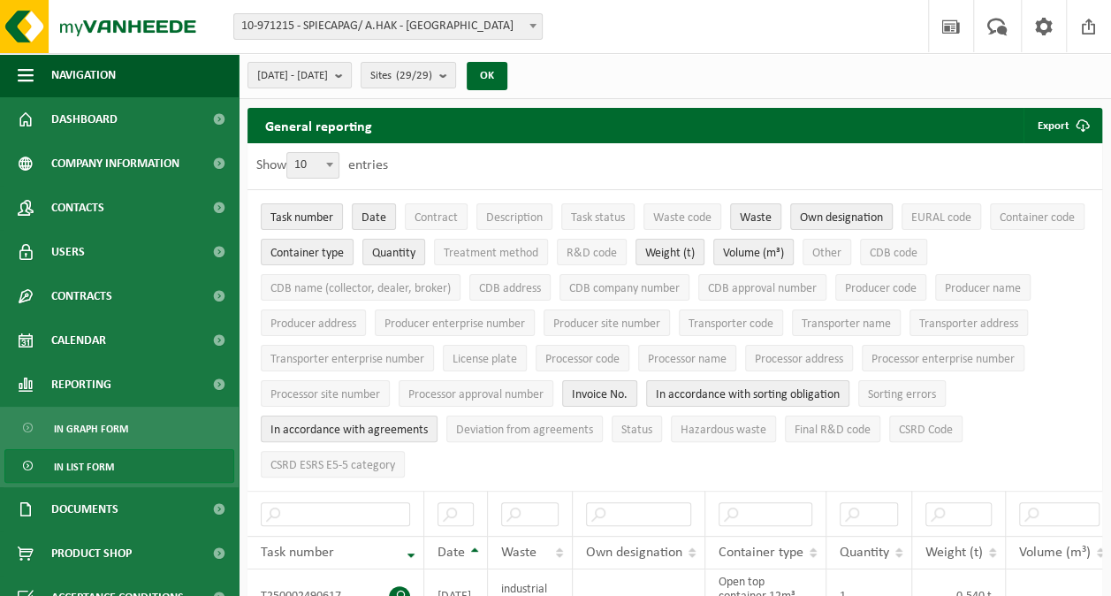
drag, startPoint x: 85, startPoint y: 431, endPoint x: 534, endPoint y: 387, distance: 451.3
click at [85, 431] on span "In graph form" at bounding box center [91, 429] width 74 height 34
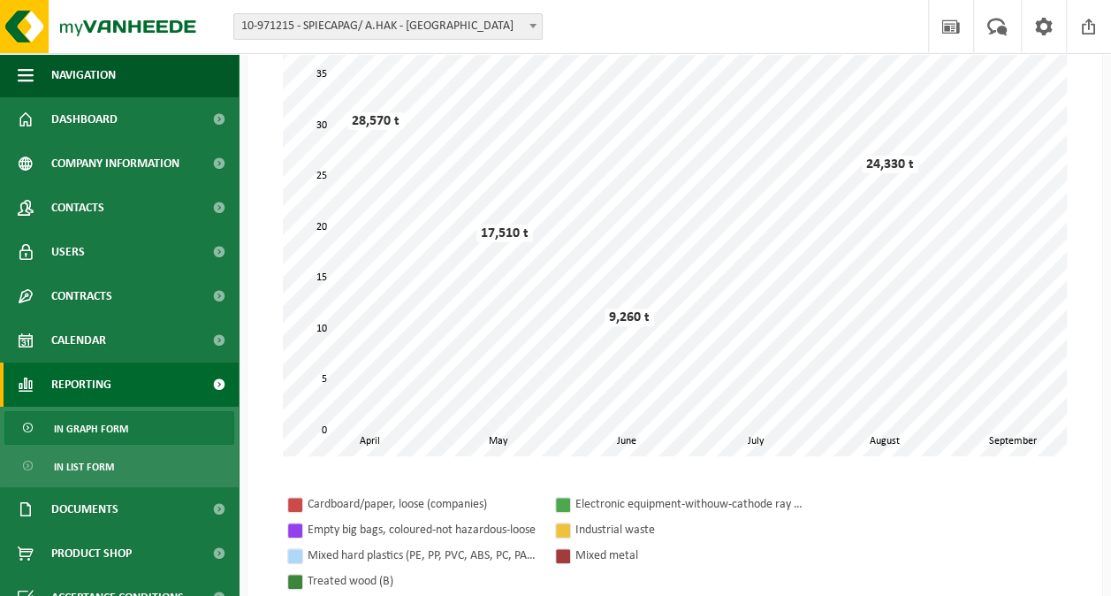
scroll to position [265, 0]
